Goal: Transaction & Acquisition: Purchase product/service

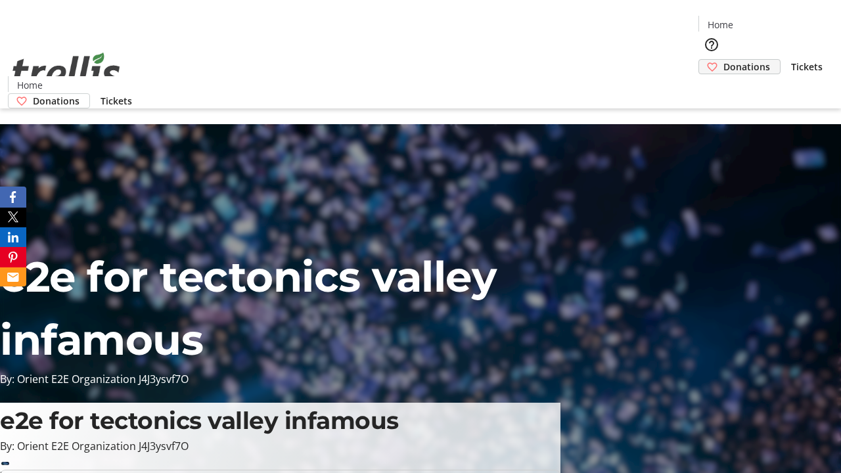
click at [723, 60] on span "Donations" at bounding box center [746, 67] width 47 height 14
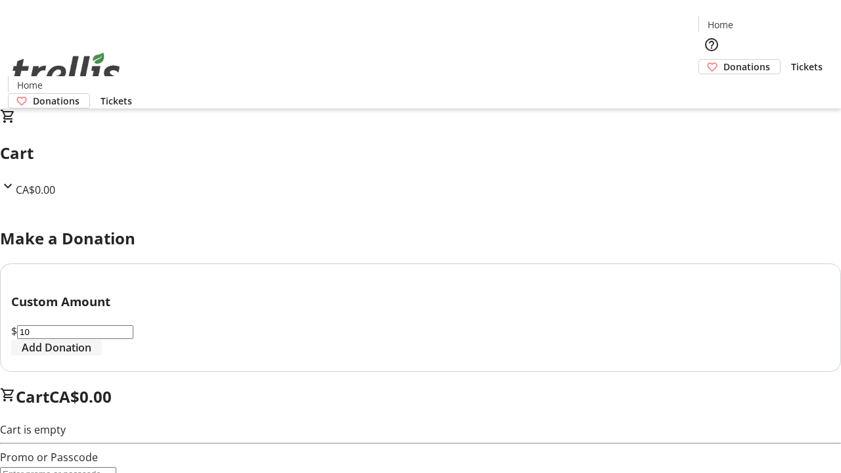
click at [91, 356] on span "Add Donation" at bounding box center [57, 348] width 70 height 16
